Goal: Information Seeking & Learning: Learn about a topic

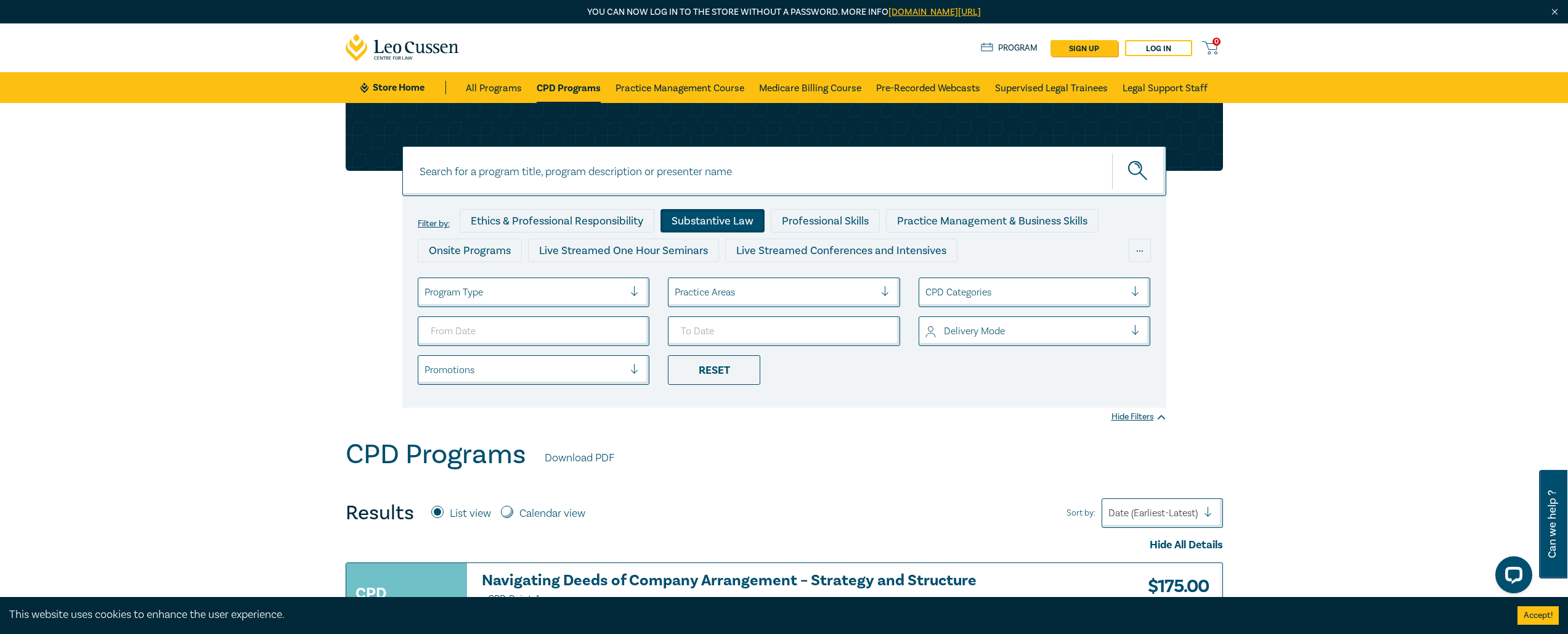
click at [714, 220] on div "Substantive Law" at bounding box center [712, 221] width 104 height 23
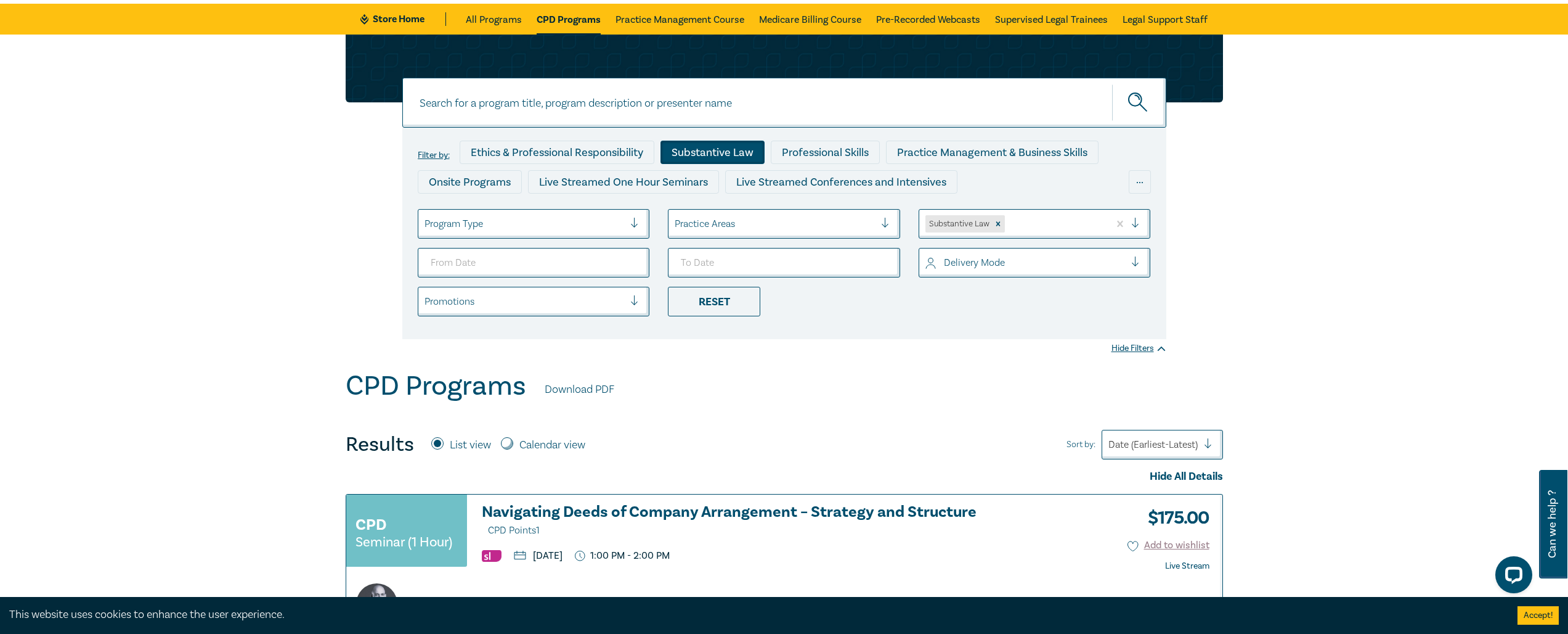
scroll to position [117, 0]
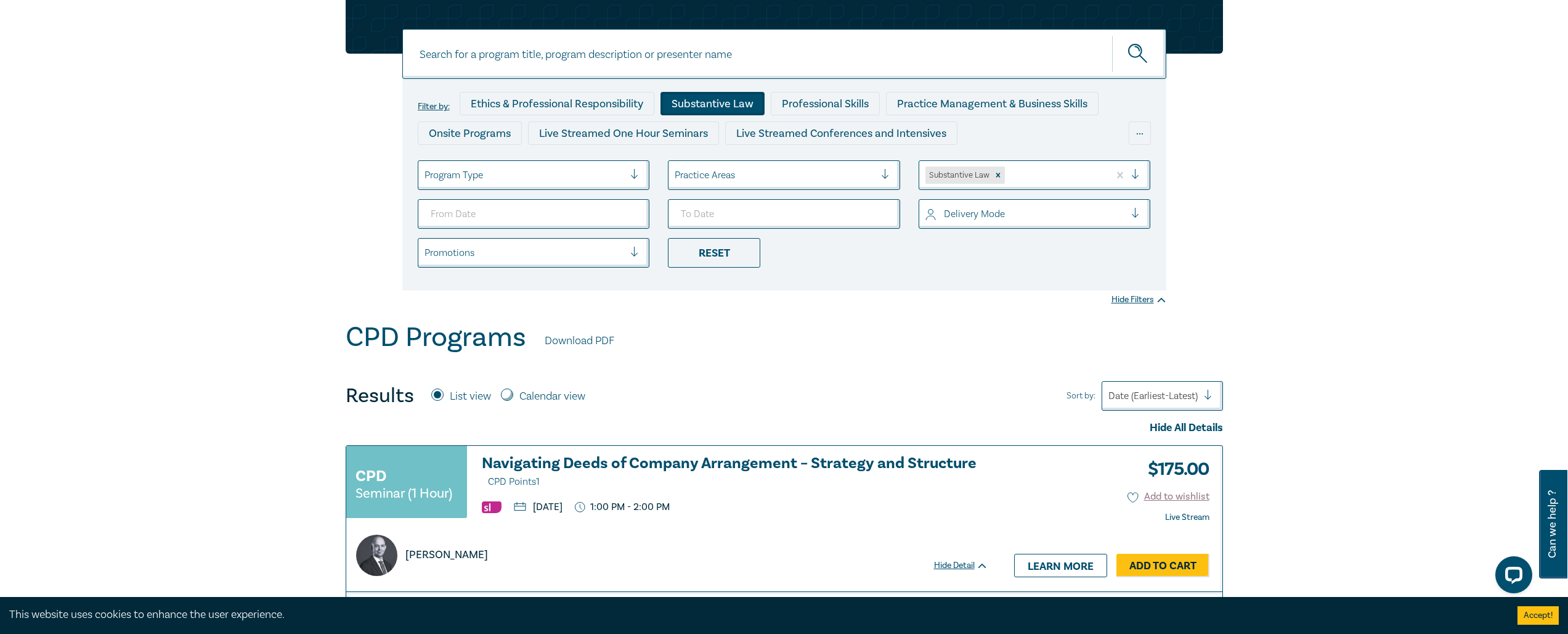
click at [815, 104] on div "Professional Skills" at bounding box center [825, 104] width 109 height 23
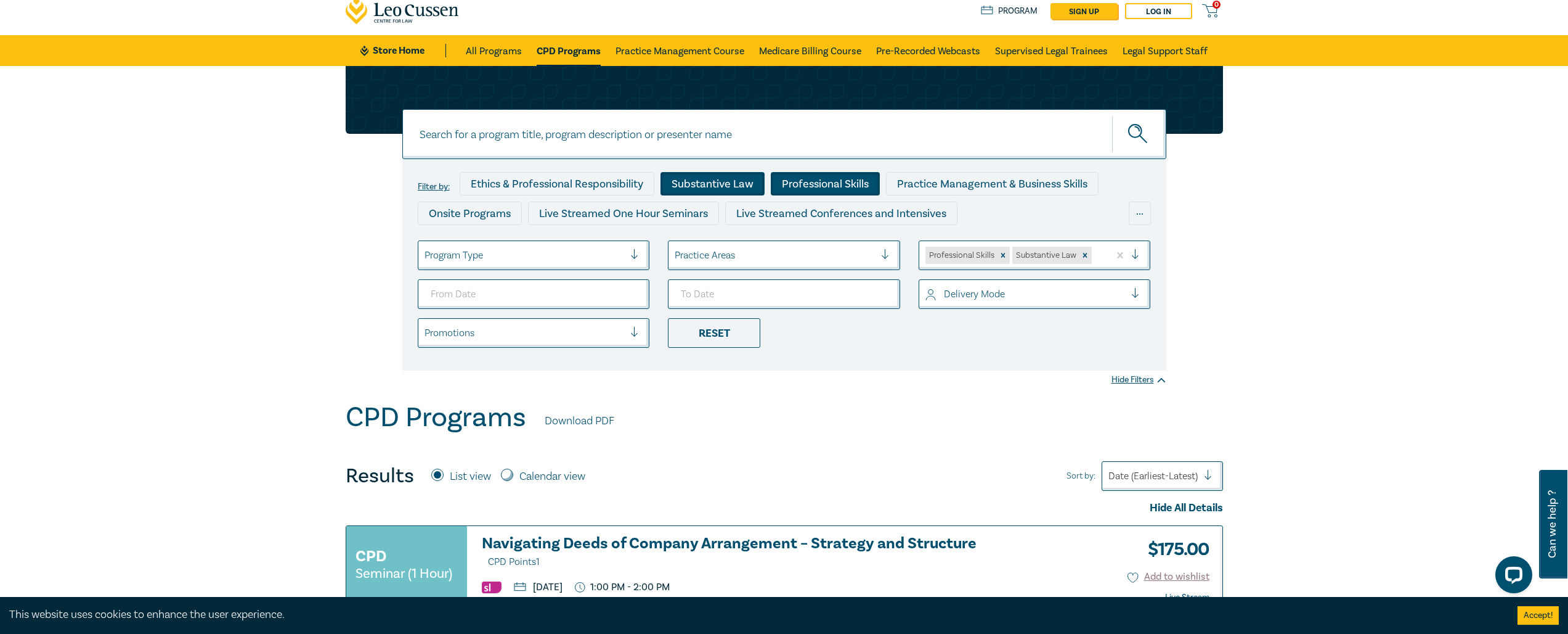
scroll to position [63, 0]
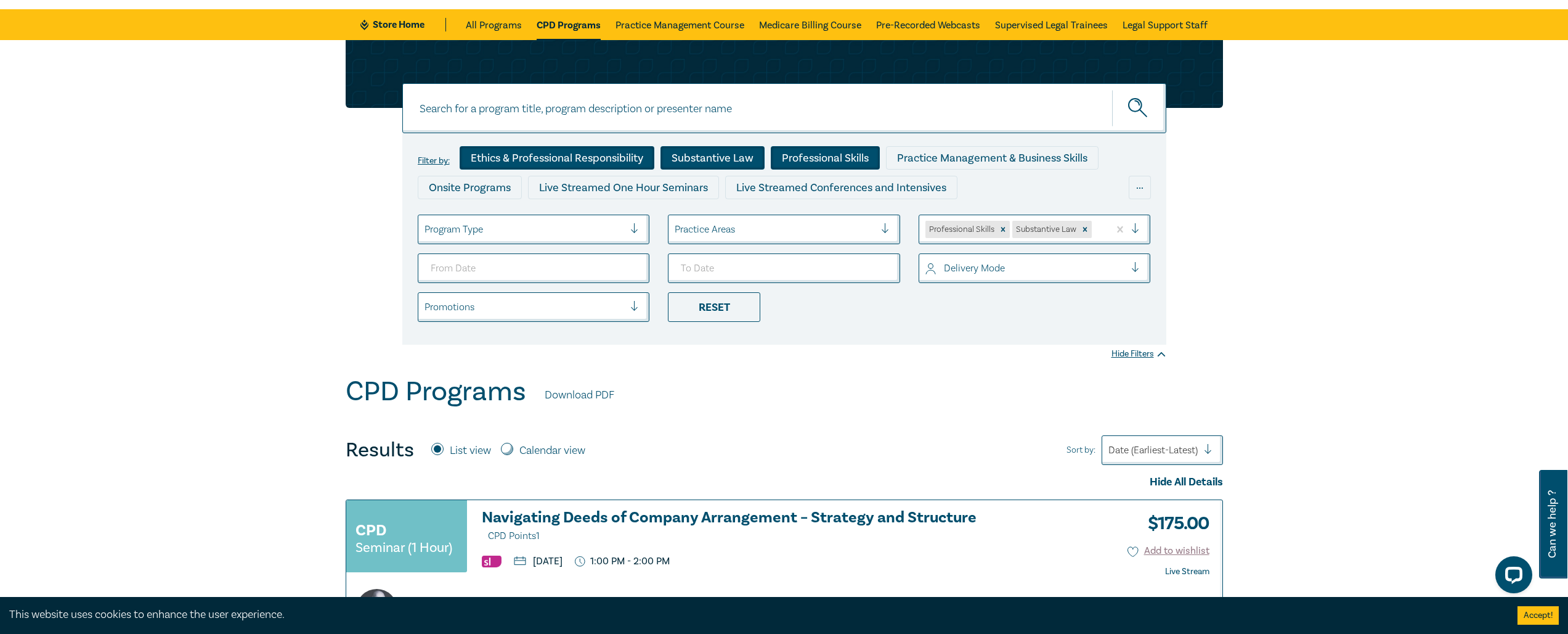
click at [605, 157] on div "Ethics & Professional Responsibility" at bounding box center [557, 158] width 195 height 23
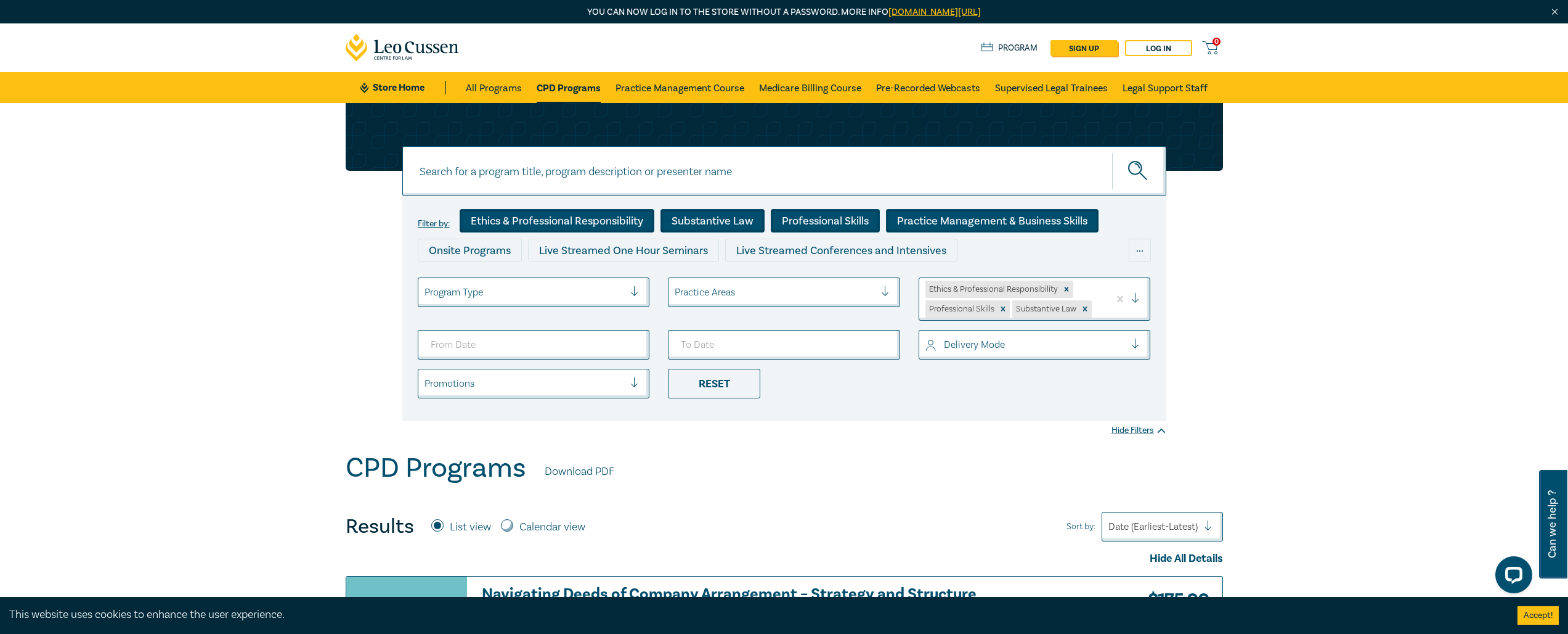
click at [977, 220] on div "Practice Management & Business Skills" at bounding box center [992, 221] width 212 height 23
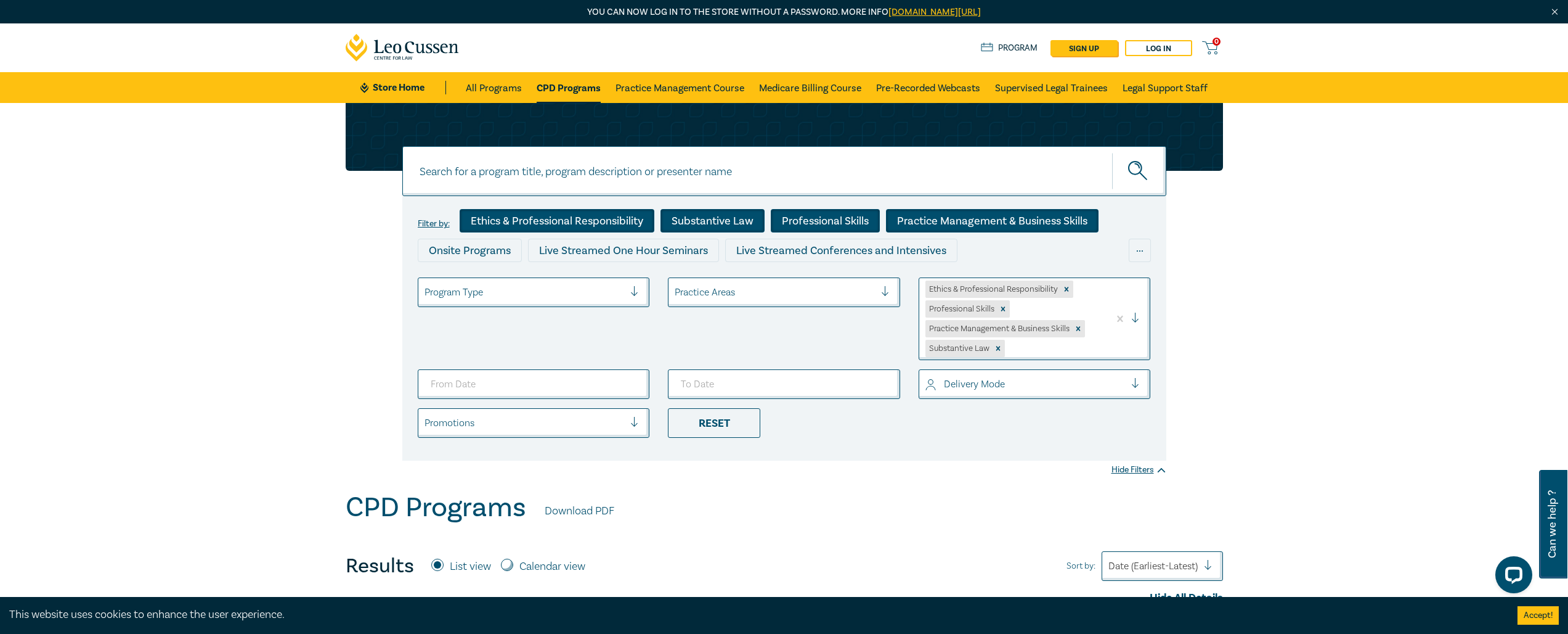
click at [630, 292] on div "Program Type" at bounding box center [524, 292] width 212 height 21
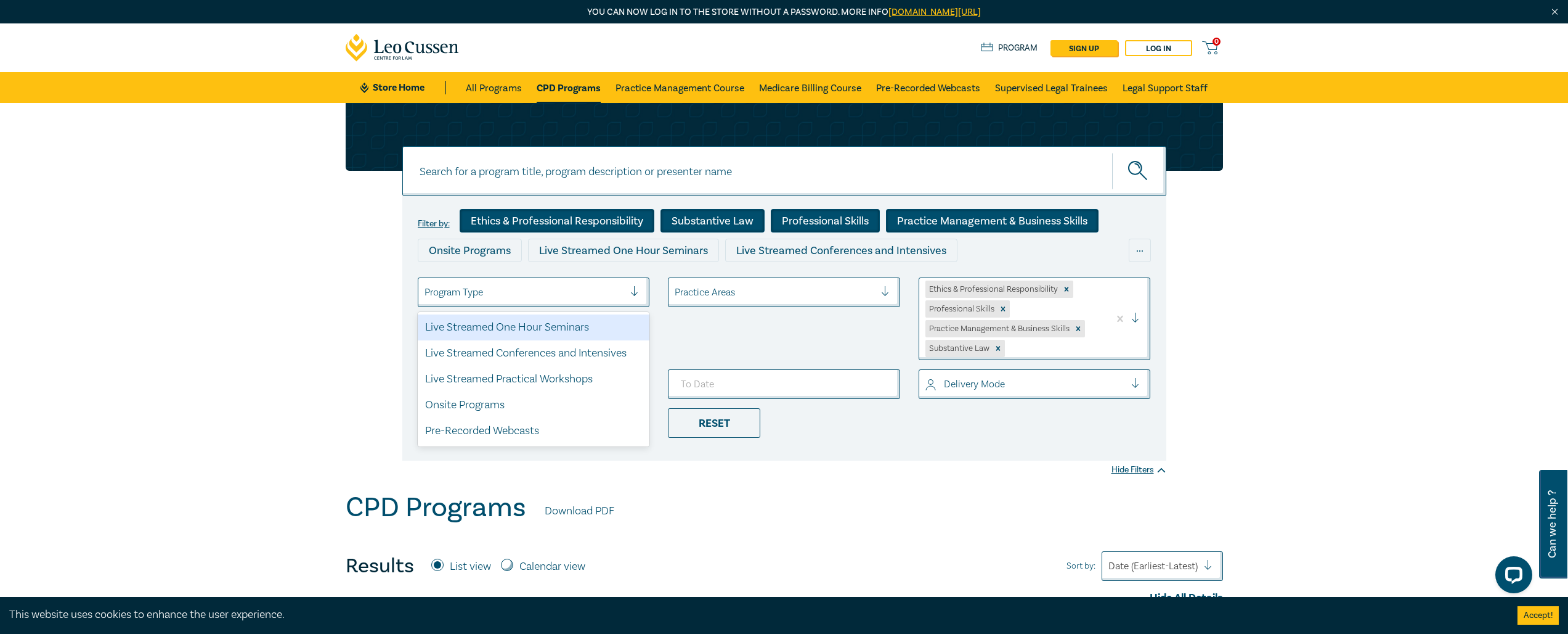
click at [633, 289] on div at bounding box center [639, 292] width 19 height 12
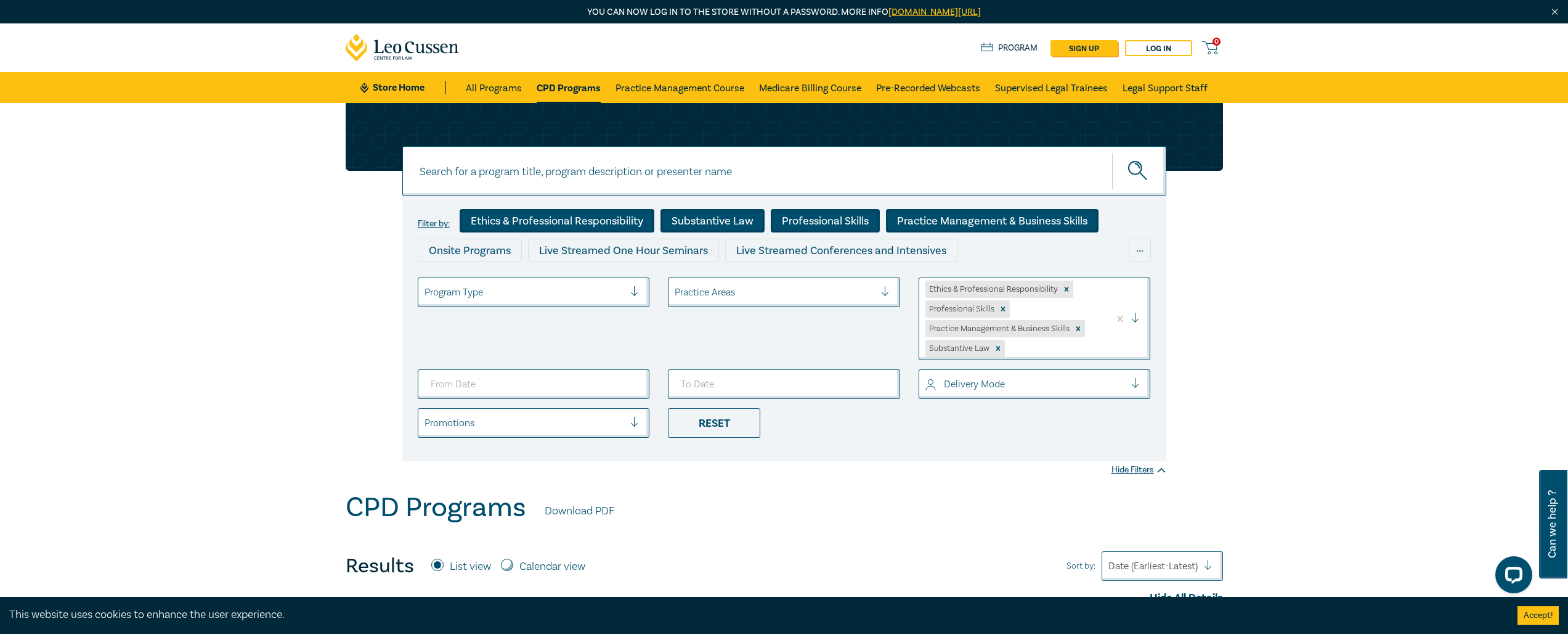
click at [879, 286] on div "Practice Areas" at bounding box center [775, 292] width 212 height 21
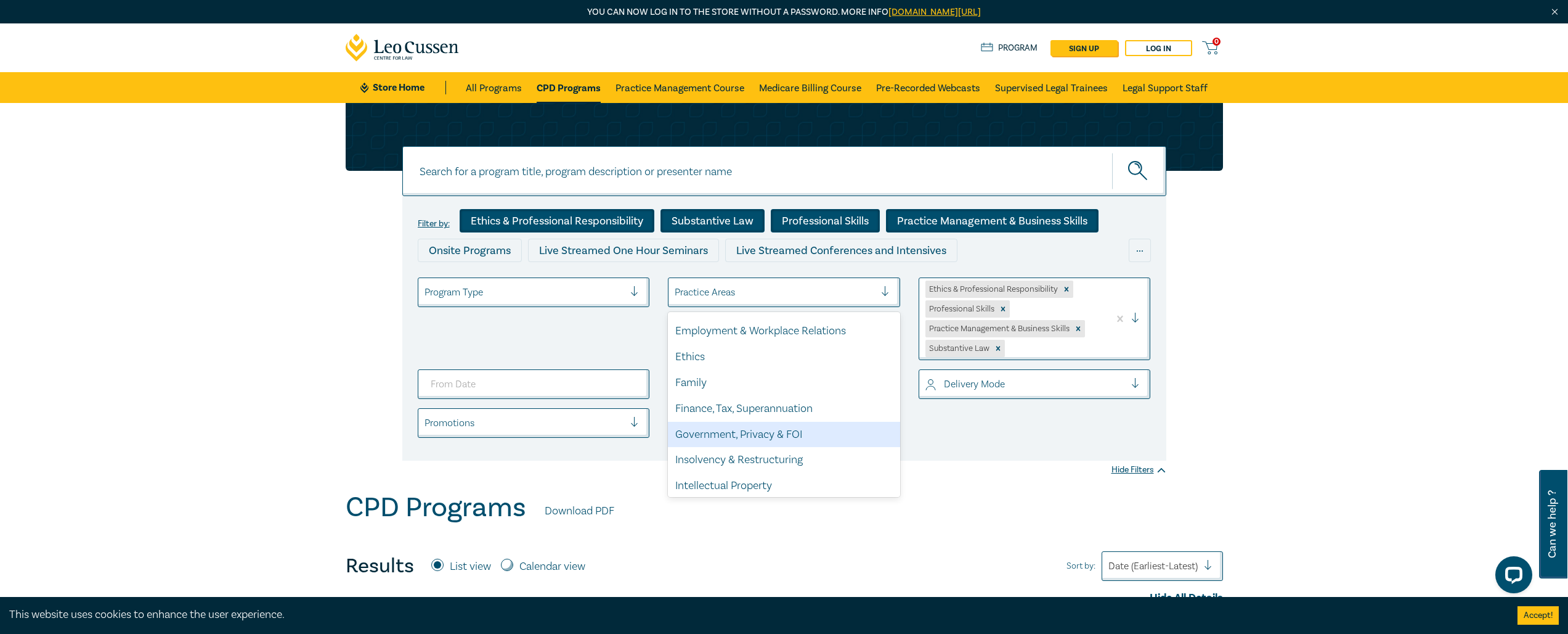
scroll to position [154, 0]
click at [1068, 511] on div "CPD Programs Download PDF" at bounding box center [784, 510] width 878 height 38
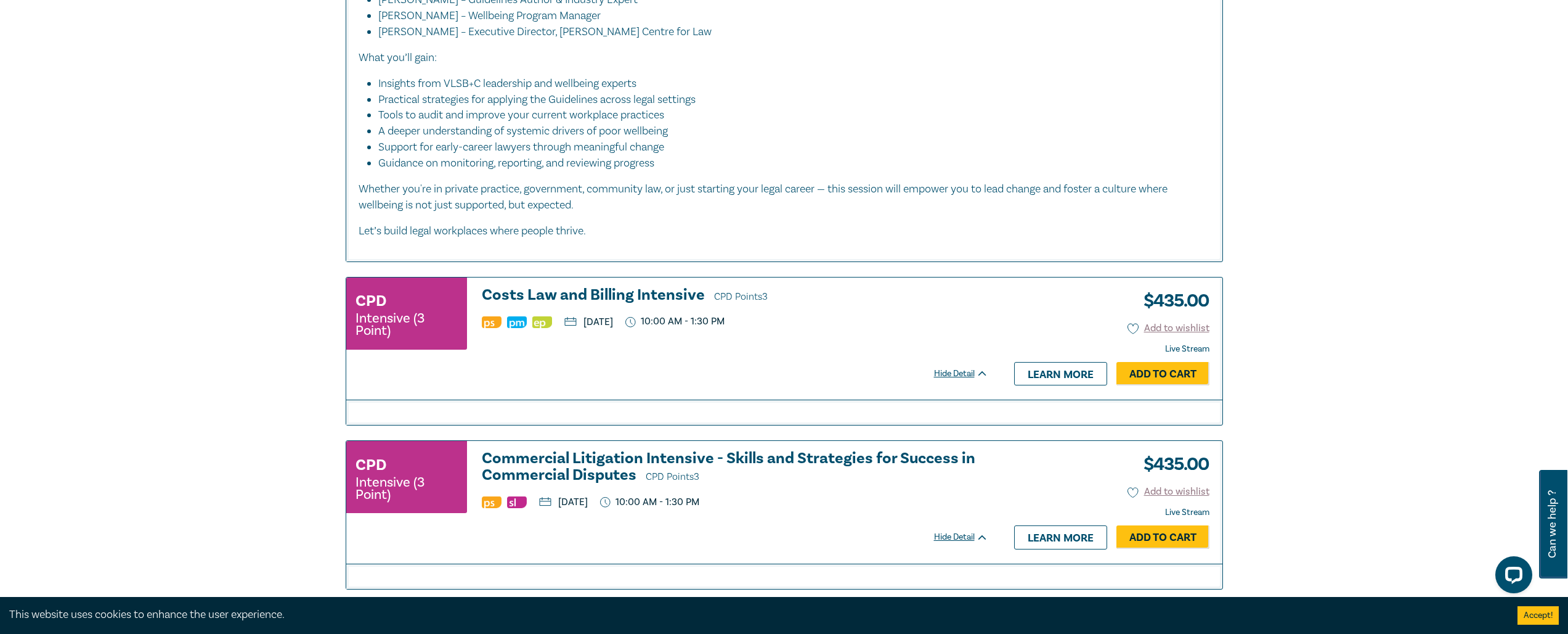
scroll to position [1794, 0]
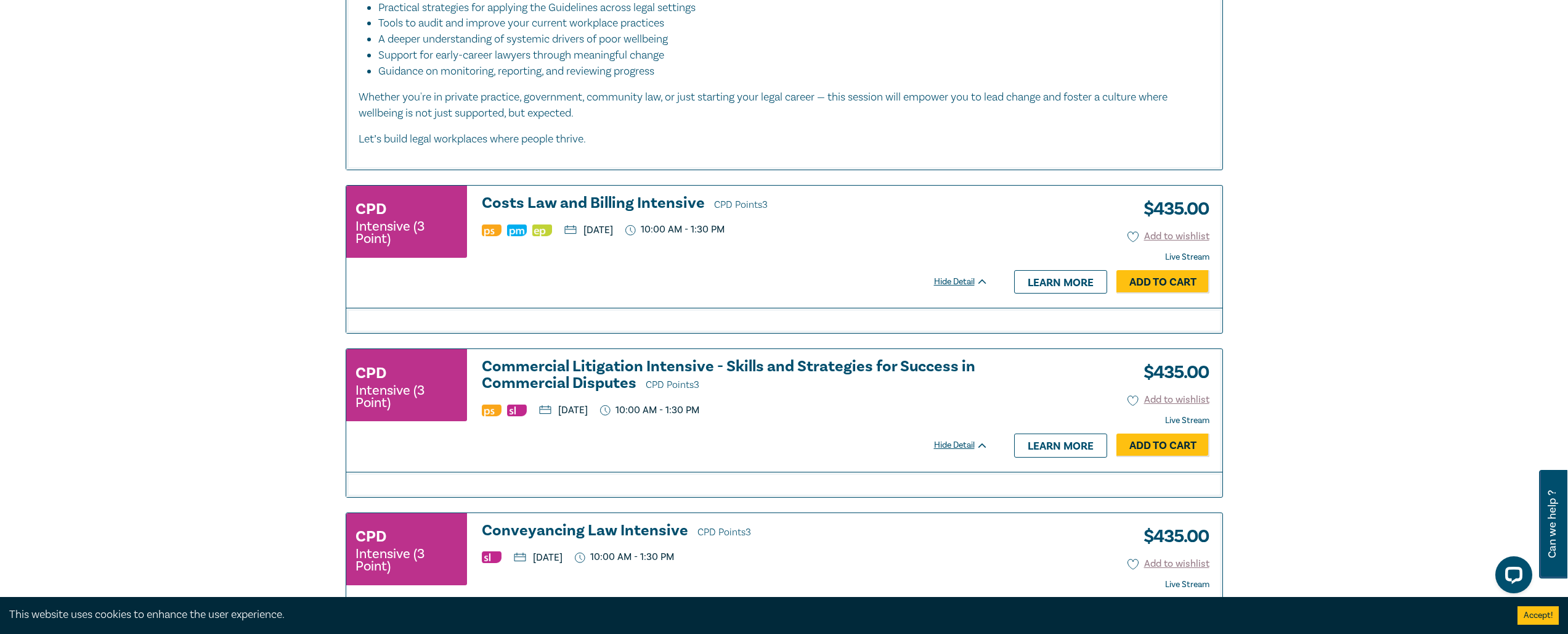
click at [867, 387] on h3 "Commercial Litigation Intensive - Skills and Strategies for Success in Commerci…" at bounding box center [735, 376] width 507 height 35
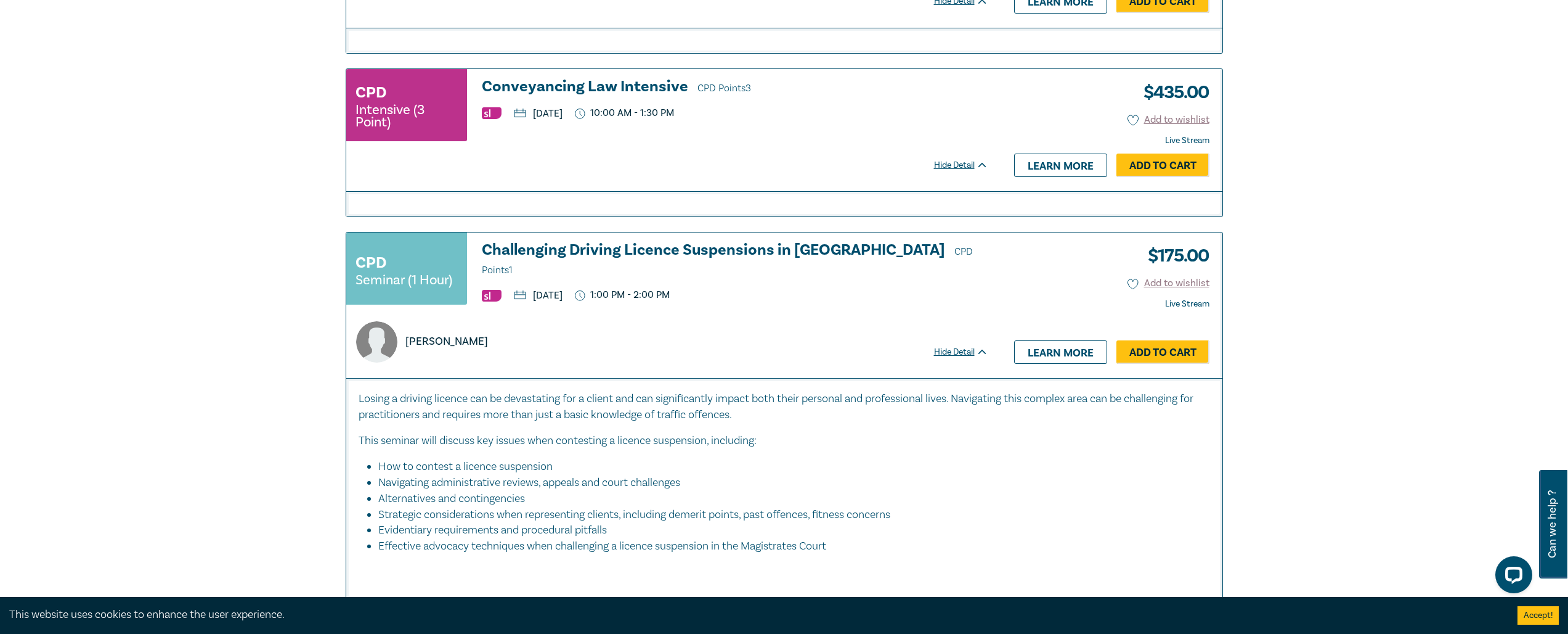
scroll to position [2345, 0]
